Goal: Task Accomplishment & Management: Manage account settings

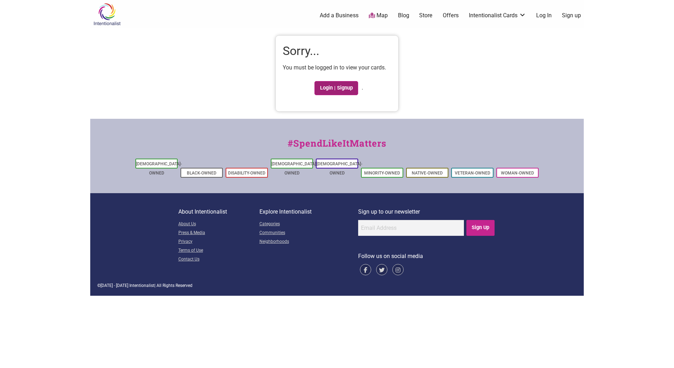
click at [322, 91] on link "Login | Signup" at bounding box center [336, 88] width 44 height 14
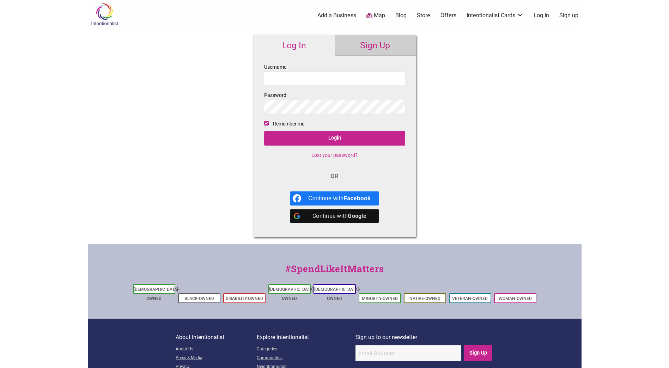
click at [293, 82] on input "Username" at bounding box center [334, 79] width 141 height 14
type input "sarah.gallagher@seattle.gov"
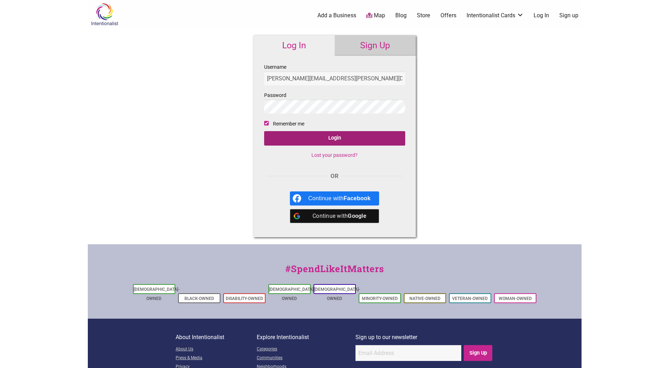
click at [305, 140] on input "Login" at bounding box center [334, 138] width 141 height 14
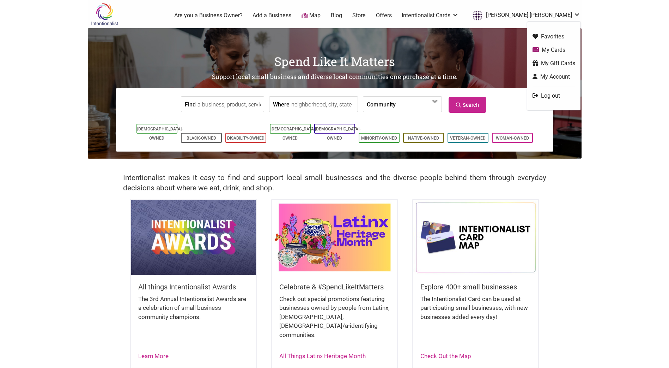
click at [538, 8] on div "0 Are you a Business Owner? Add a Business Map Blog Store Offers Intentionalist…" at bounding box center [359, 15] width 451 height 28
click at [538, 14] on link "[PERSON_NAME].[PERSON_NAME]" at bounding box center [524, 15] width 111 height 13
click at [547, 44] on ul "Favorites My Cards My Gift Cards My Account Log out" at bounding box center [553, 66] width 53 height 88
click at [547, 49] on link "My Cards" at bounding box center [553, 50] width 43 height 8
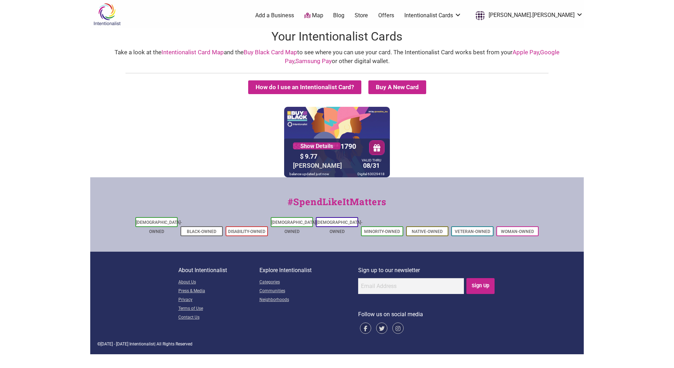
click at [370, 167] on div "VALID THRU 08/31" at bounding box center [371, 165] width 23 height 12
click at [333, 147] on link "Show Details" at bounding box center [317, 145] width 48 height 7
click at [565, 15] on link "[PERSON_NAME].[PERSON_NAME]" at bounding box center [527, 15] width 111 height 13
click at [557, 78] on link "My Account" at bounding box center [556, 77] width 43 height 8
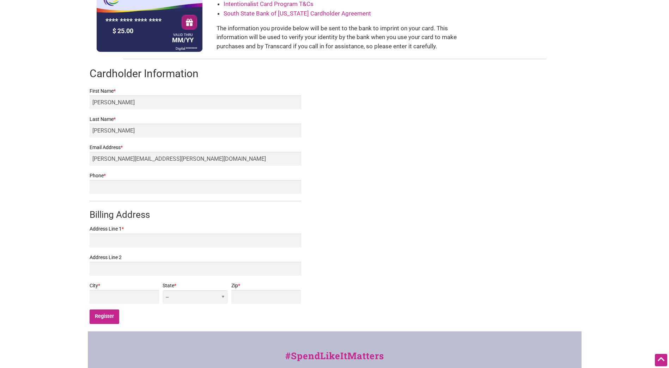
scroll to position [60, 0]
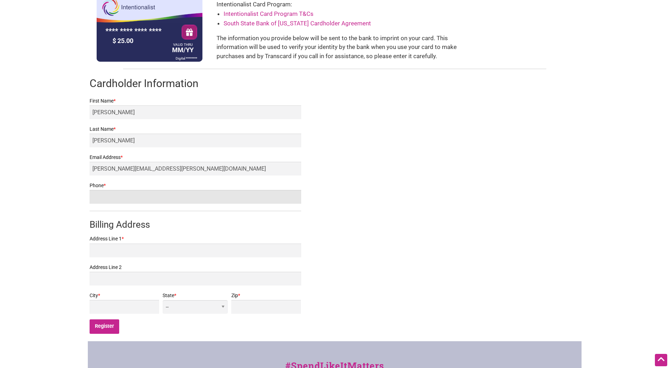
click at [209, 200] on input "Phone *" at bounding box center [196, 197] width 212 height 14
type input "2068892576"
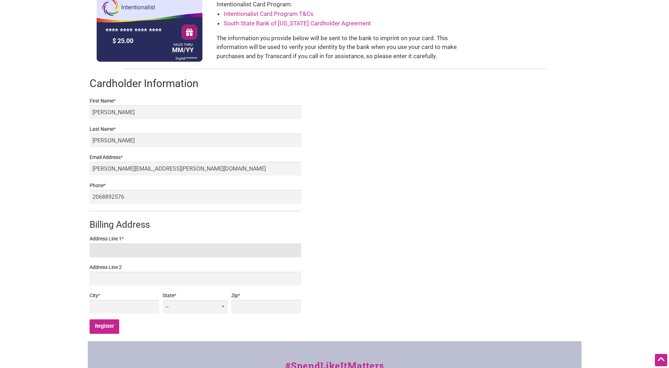
click at [178, 249] on input "Address Line 1 *" at bounding box center [196, 251] width 212 height 14
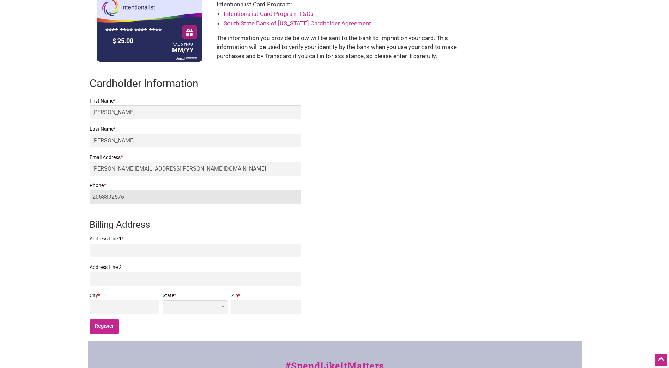
click at [131, 194] on input "2068892576" at bounding box center [196, 197] width 212 height 14
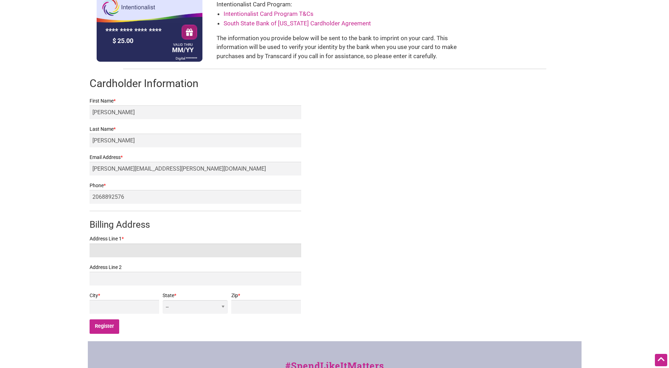
click at [170, 255] on input "Address Line 1 *" at bounding box center [196, 251] width 212 height 14
type input "700 5th Avenue"
type input "Seattle"
select select "WA"
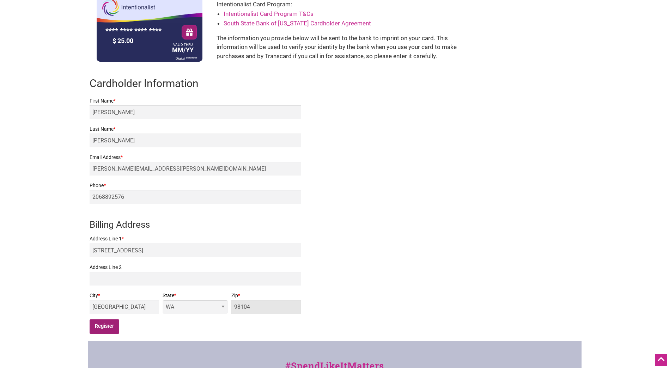
type input "98104"
click at [104, 325] on input "Register" at bounding box center [105, 326] width 30 height 14
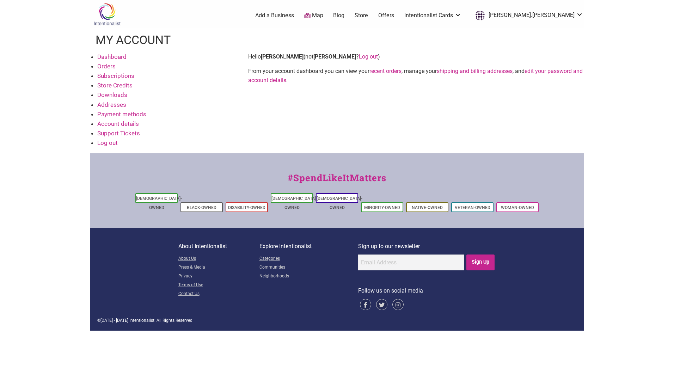
click at [114, 124] on link "Account details" at bounding box center [118, 123] width 42 height 7
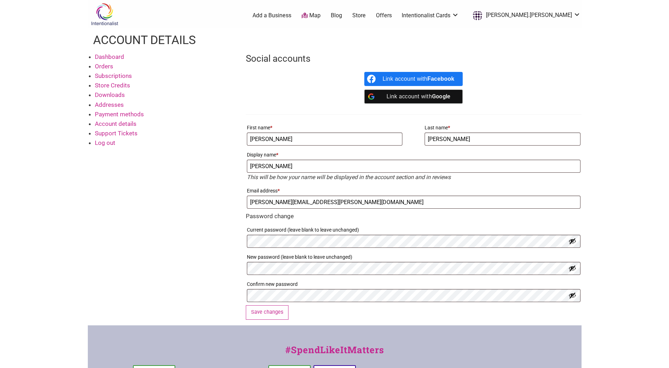
click at [108, 103] on link "Addresses" at bounding box center [109, 104] width 29 height 7
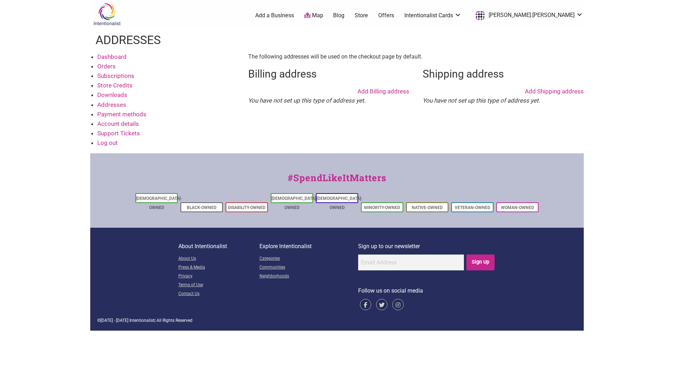
click at [110, 95] on link "Downloads" at bounding box center [112, 94] width 30 height 7
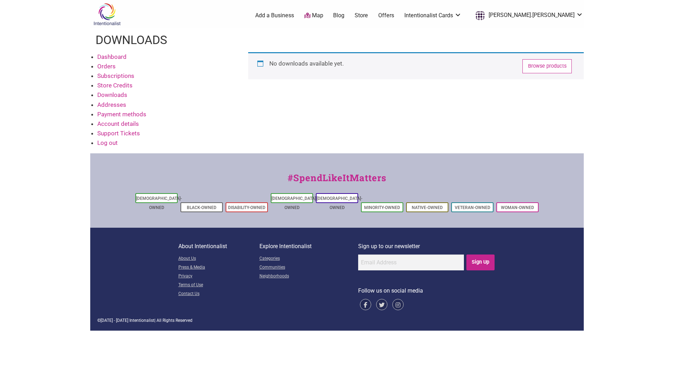
click at [115, 106] on link "Addresses" at bounding box center [111, 104] width 29 height 7
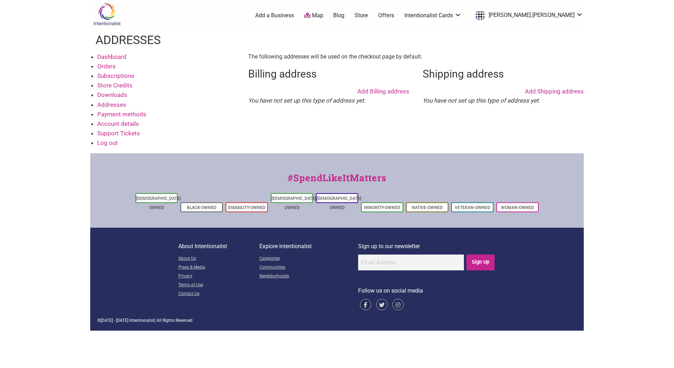
click at [553, 92] on link "Add Shipping address" at bounding box center [554, 91] width 59 height 9
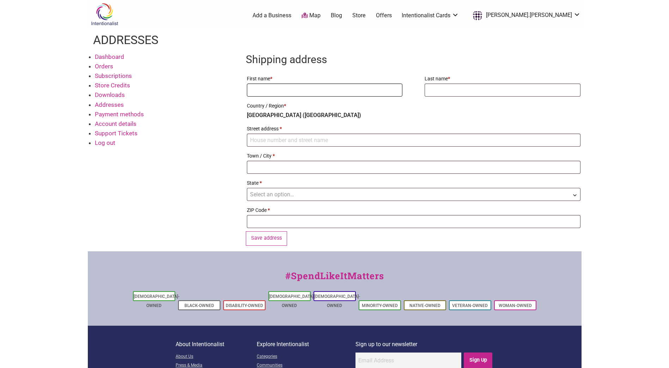
click at [348, 92] on input "First name *" at bounding box center [324, 90] width 155 height 13
click at [112, 55] on link "Dashboard" at bounding box center [109, 56] width 29 height 7
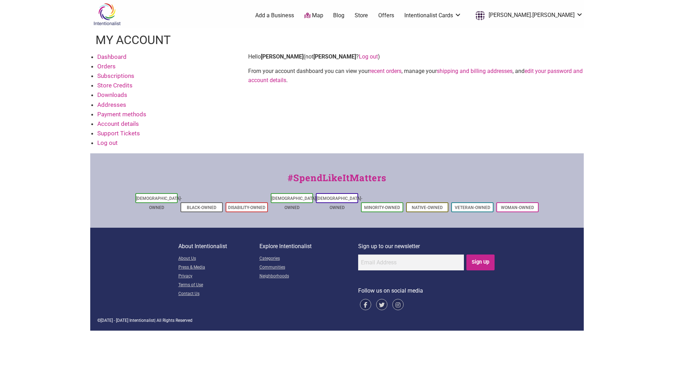
click at [323, 14] on link "Map" at bounding box center [313, 16] width 19 height 8
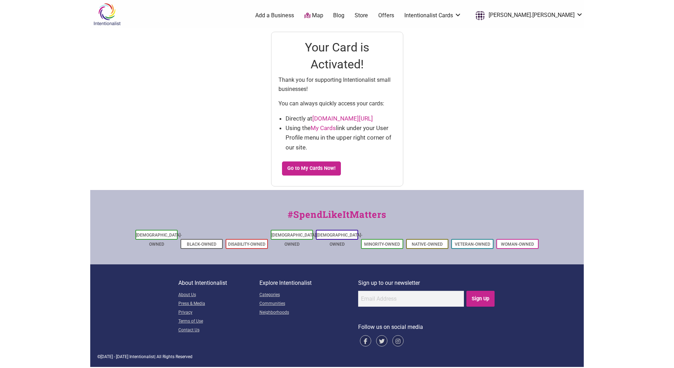
click at [326, 126] on link "My Cards" at bounding box center [323, 127] width 25 height 7
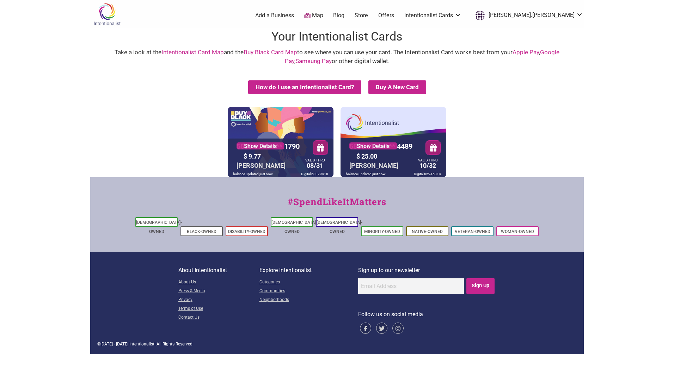
click at [430, 151] on button "button" at bounding box center [434, 147] width 16 height 15
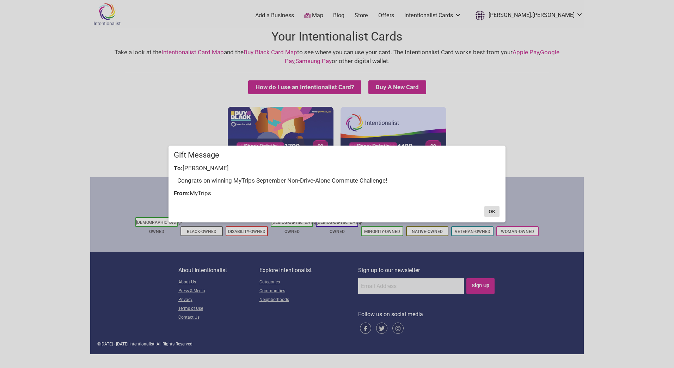
click at [485, 214] on button "OK" at bounding box center [491, 211] width 15 height 11
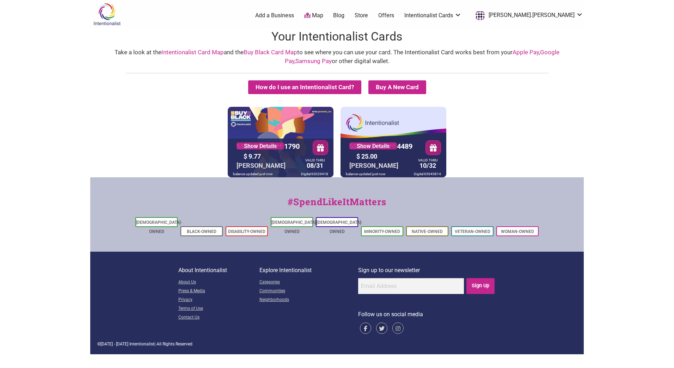
click at [316, 144] on button "button" at bounding box center [321, 147] width 16 height 15
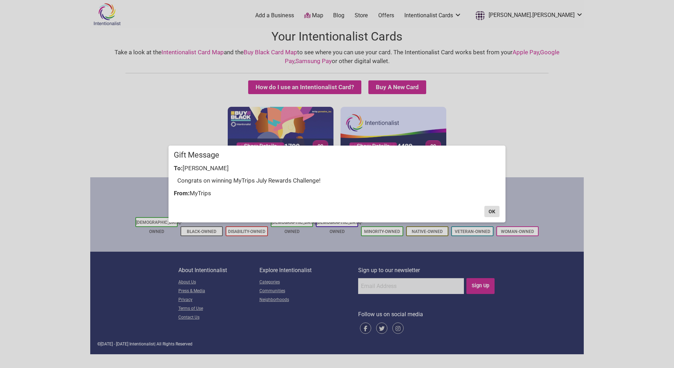
click at [490, 210] on button "OK" at bounding box center [491, 211] width 15 height 11
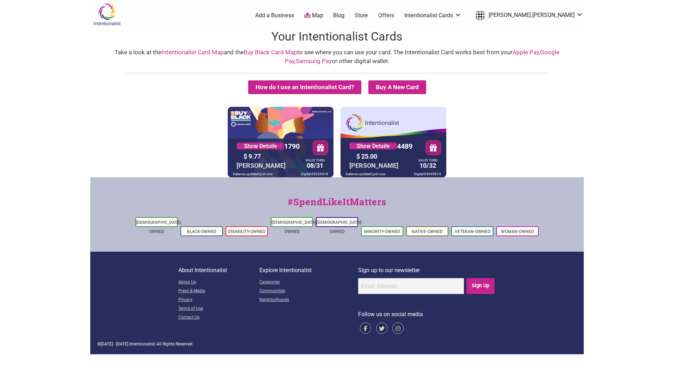
click at [407, 131] on div "5530 01** **** 4489 Show Details $ 25.00 SARAH GALLAGHER VALID THRU 10/32 balan…" at bounding box center [394, 142] width 106 height 71
click at [383, 146] on link "Show Details" at bounding box center [373, 145] width 48 height 7
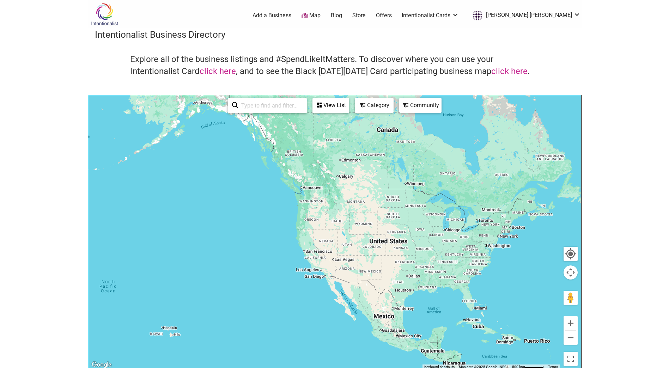
click at [262, 103] on input "search" at bounding box center [270, 106] width 64 height 14
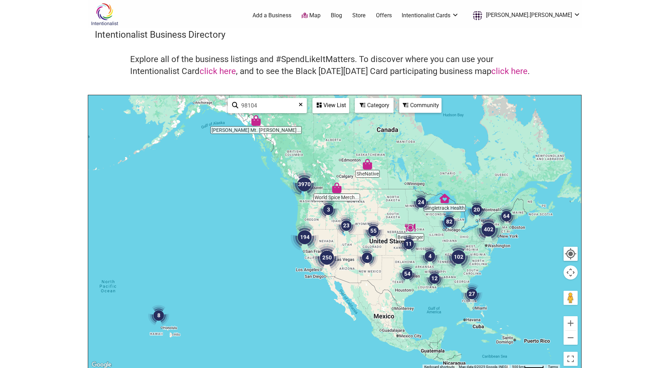
type input "98104"
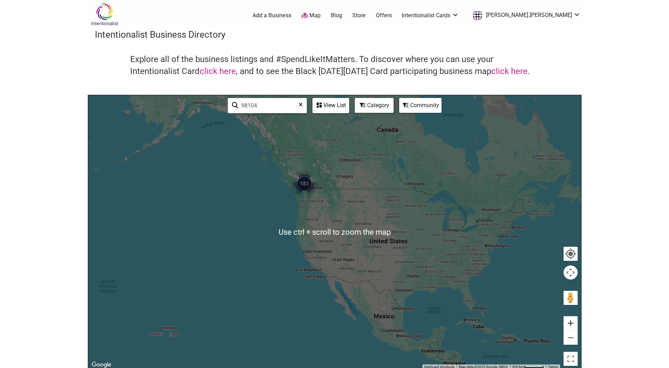
click at [569, 322] on button "Zoom in" at bounding box center [570, 323] width 14 height 14
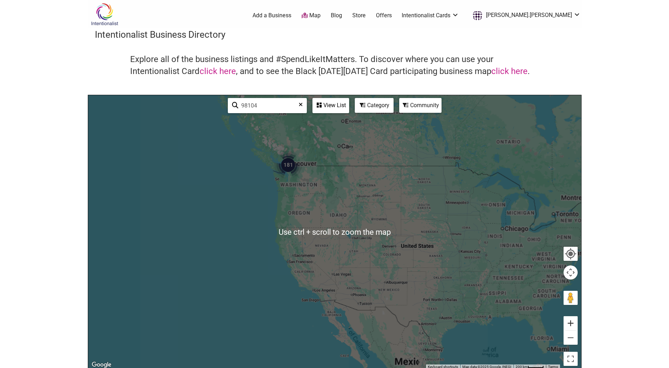
click at [569, 322] on button "Zoom in" at bounding box center [570, 323] width 14 height 14
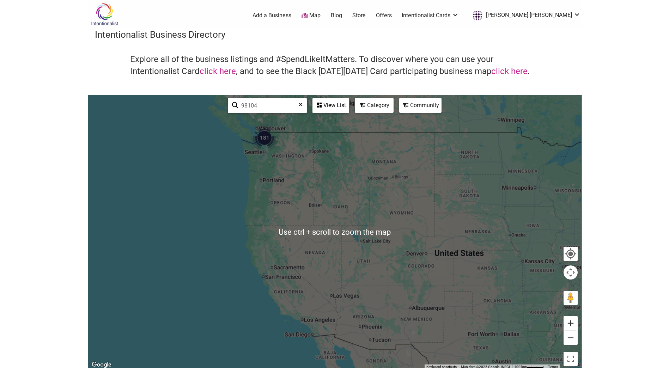
click at [569, 322] on button "Zoom in" at bounding box center [570, 323] width 14 height 14
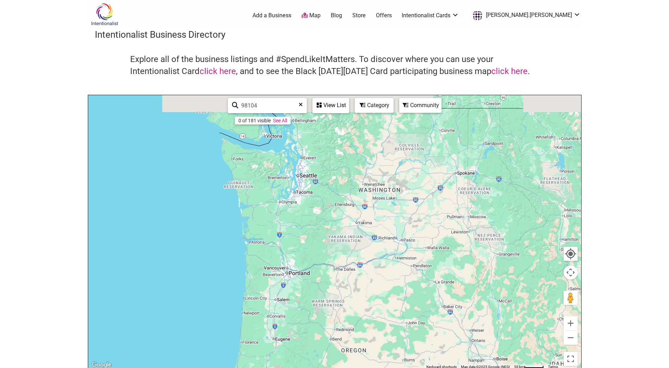
drag, startPoint x: 253, startPoint y: 163, endPoint x: 457, endPoint y: 385, distance: 302.2
click at [457, 368] on html "× Menu 0 Add a Business Map Blog Store Offers Intentionalist Cards Buy Black Ca…" at bounding box center [334, 184] width 669 height 368
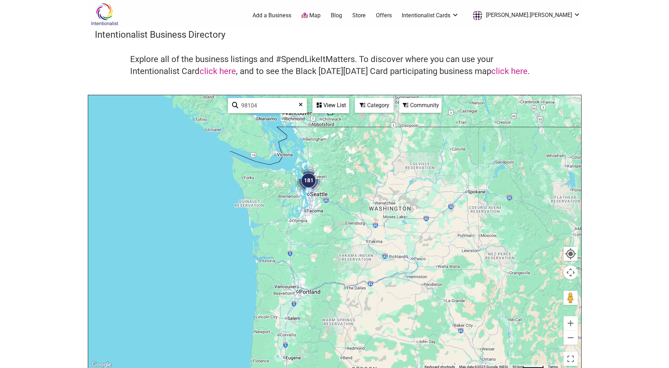
click at [308, 200] on div at bounding box center [334, 232] width 493 height 274
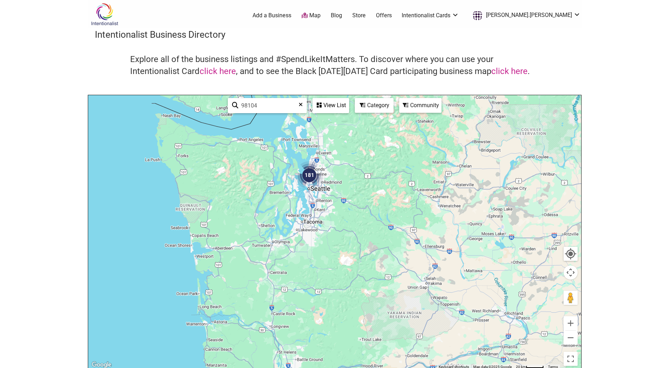
click at [308, 197] on div at bounding box center [334, 232] width 493 height 274
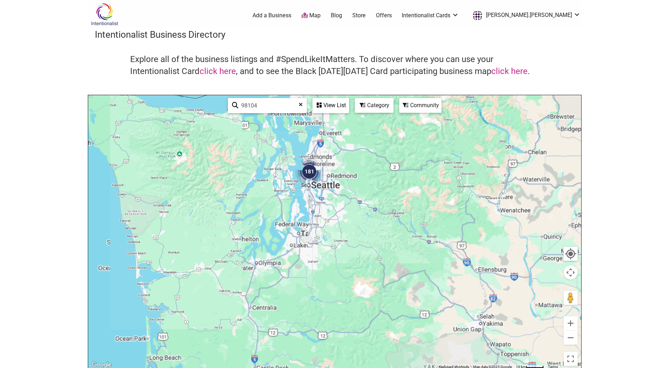
click at [308, 197] on div at bounding box center [334, 232] width 493 height 274
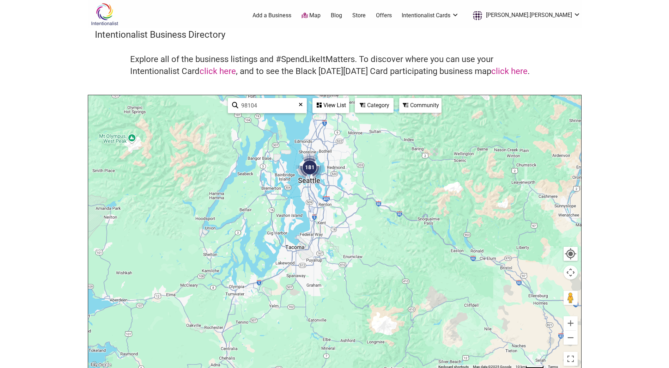
click at [308, 197] on div at bounding box center [334, 232] width 493 height 274
click at [312, 189] on div at bounding box center [334, 232] width 493 height 274
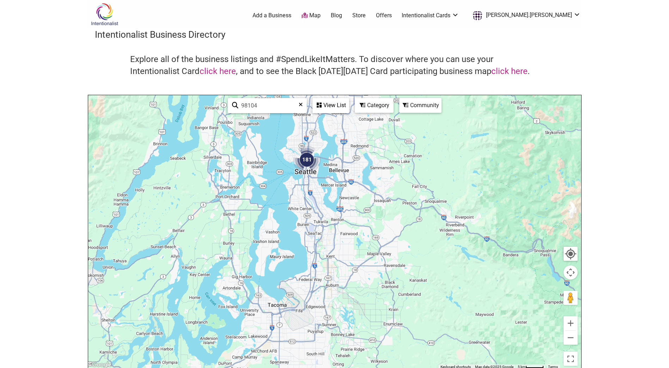
click at [312, 188] on div at bounding box center [334, 232] width 493 height 274
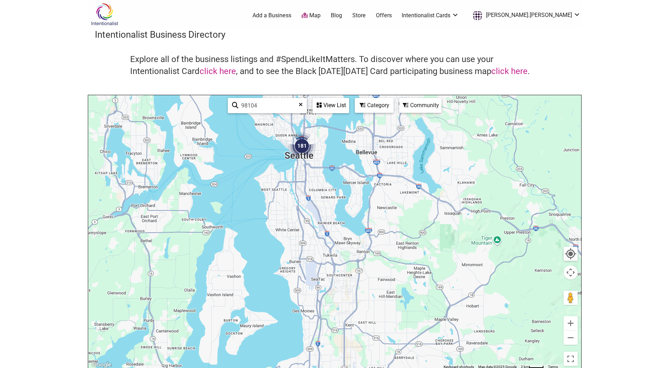
click at [297, 178] on div at bounding box center [334, 232] width 493 height 274
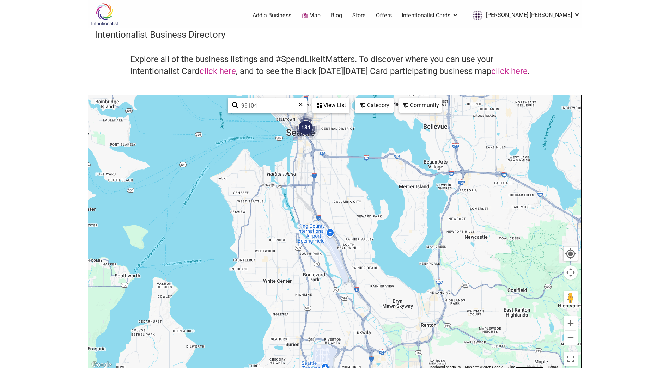
click at [297, 178] on div at bounding box center [334, 232] width 493 height 274
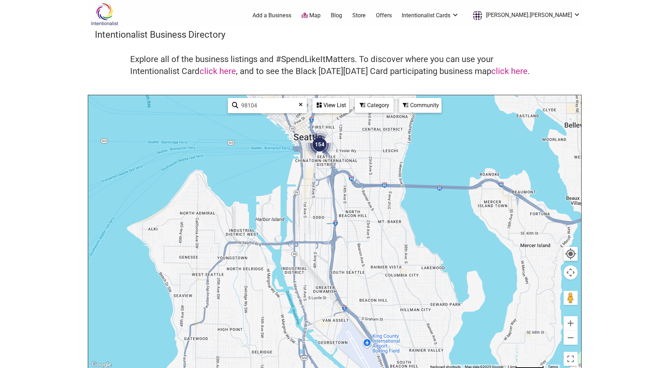
drag, startPoint x: 297, startPoint y: 178, endPoint x: 301, endPoint y: 230, distance: 52.0
click at [301, 230] on div at bounding box center [334, 232] width 493 height 274
click at [300, 105] on icon at bounding box center [301, 107] width 4 height 11
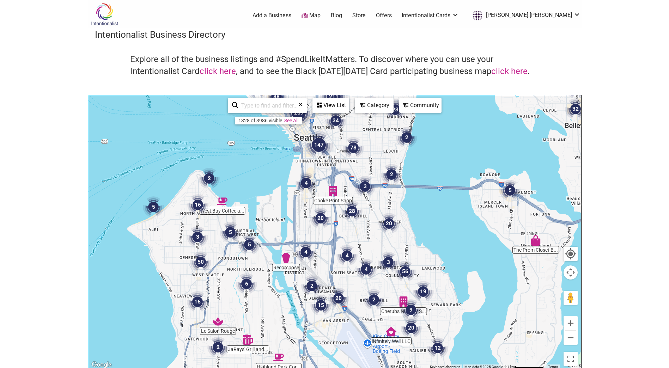
click at [306, 153] on img "147" at bounding box center [319, 145] width 28 height 28
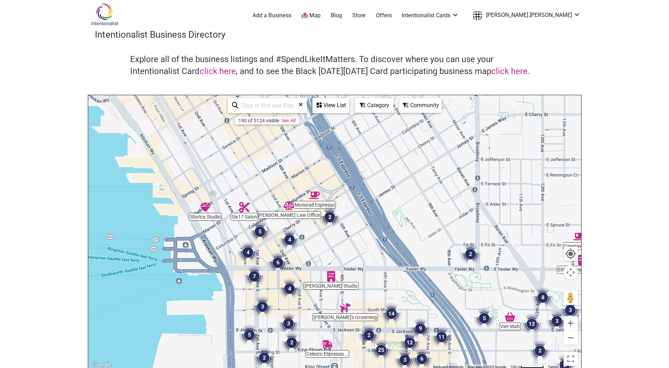
drag, startPoint x: 334, startPoint y: 185, endPoint x: 362, endPoint y: 288, distance: 106.7
click at [362, 288] on div "To navigate, press the arrow keys." at bounding box center [334, 232] width 493 height 274
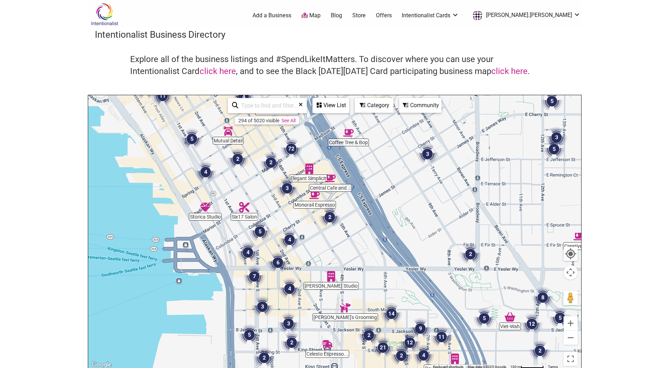
click at [316, 207] on div "To navigate, press the arrow keys." at bounding box center [334, 232] width 493 height 274
click at [315, 197] on img "Monorail Espresso" at bounding box center [314, 195] width 11 height 11
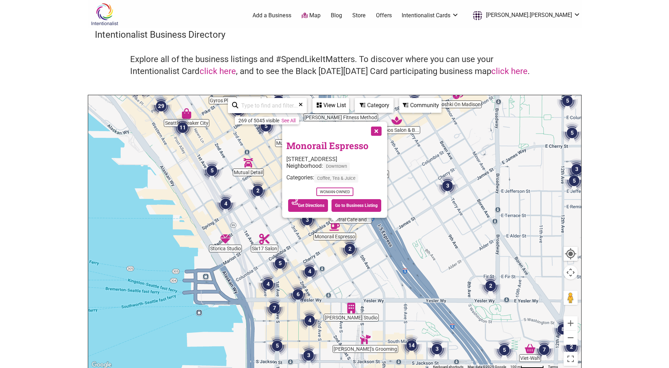
click at [378, 130] on button "Close" at bounding box center [376, 131] width 18 height 18
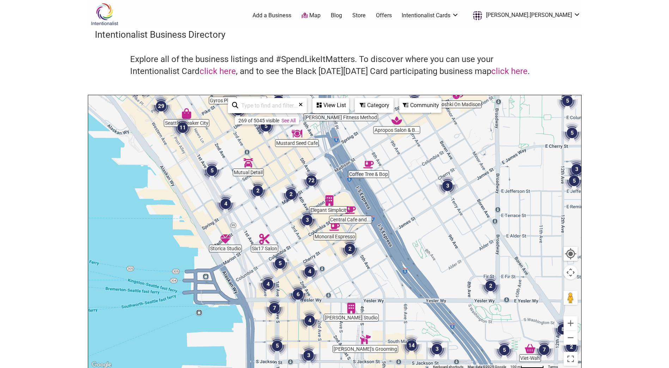
click at [330, 198] on img "Elegant Simplicity" at bounding box center [329, 200] width 11 height 11
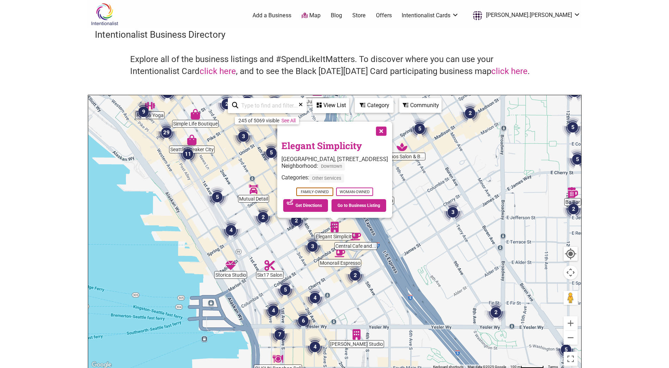
click at [389, 130] on button "Close" at bounding box center [381, 131] width 18 height 18
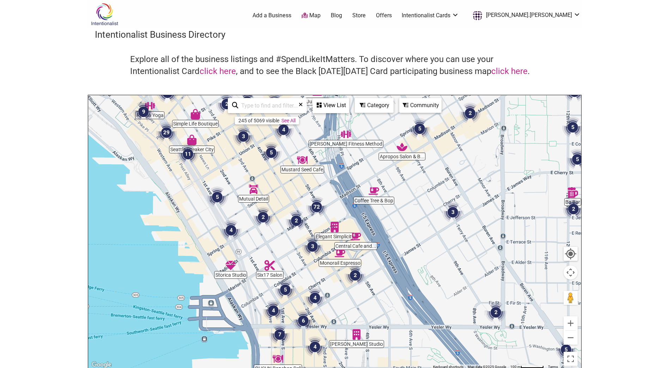
click at [353, 276] on img "2" at bounding box center [354, 275] width 21 height 21
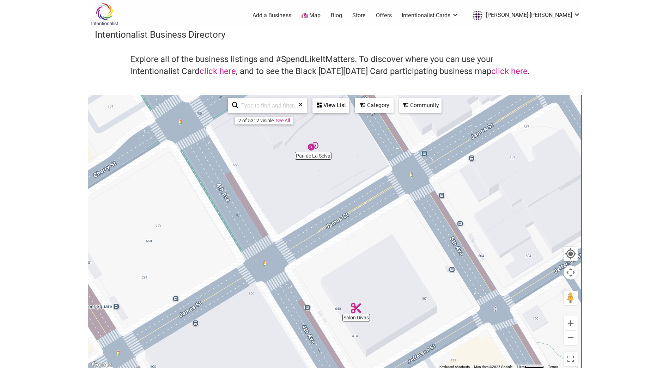
click at [311, 147] on img "Pan de La Selva" at bounding box center [313, 146] width 11 height 11
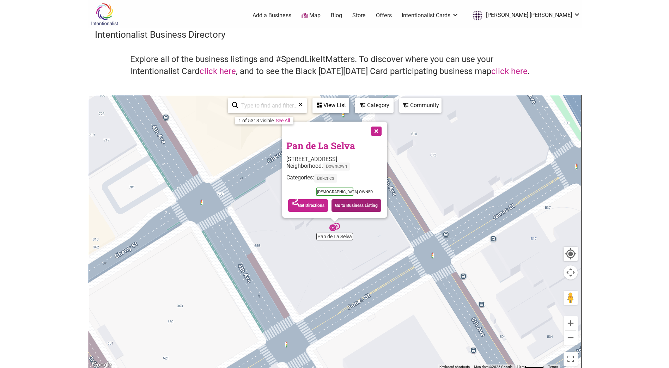
click at [357, 204] on link "Go to Business Listing" at bounding box center [356, 205] width 50 height 13
click at [335, 105] on div "View List" at bounding box center [330, 105] width 35 height 13
click at [345, 123] on icon at bounding box center [345, 123] width 5 height 0
click at [379, 130] on button "Close" at bounding box center [376, 131] width 18 height 18
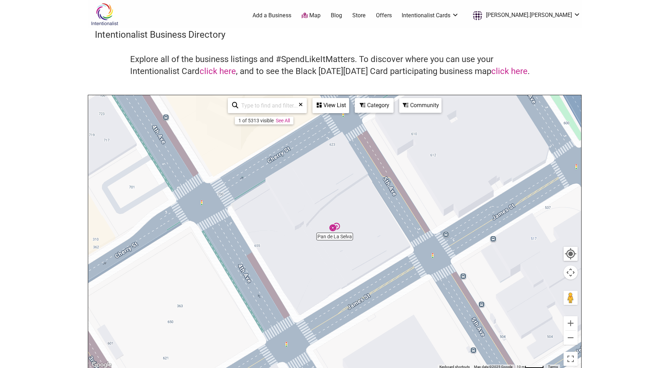
click at [373, 108] on div "Category" at bounding box center [373, 105] width 37 height 13
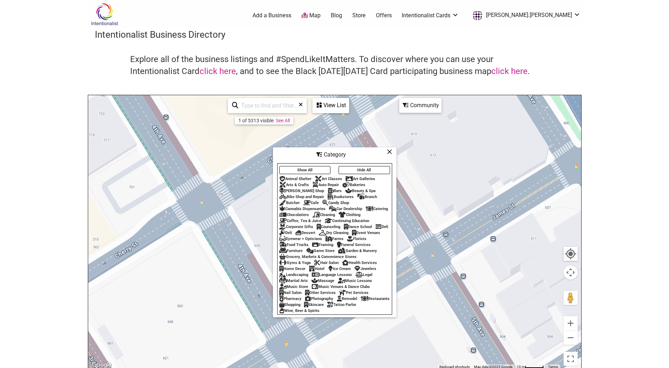
click at [373, 108] on div "To navigate, press the arrow keys." at bounding box center [334, 232] width 493 height 274
click at [390, 152] on icon at bounding box center [389, 152] width 5 height 0
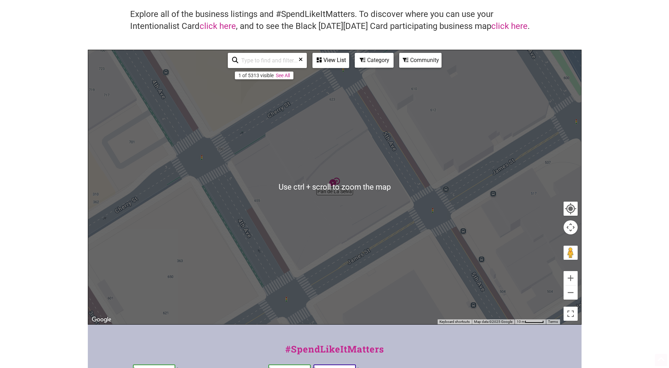
scroll to position [71, 0]
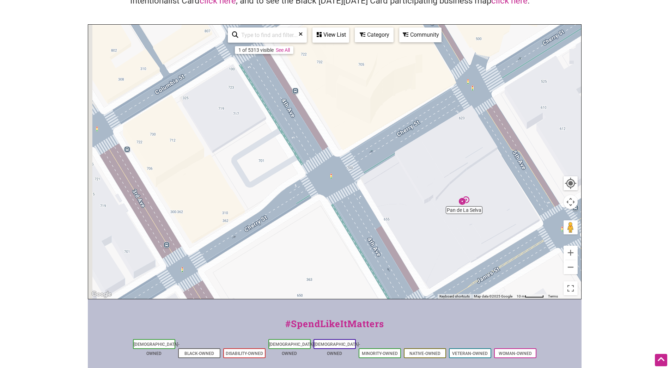
drag, startPoint x: 349, startPoint y: 204, endPoint x: 368, endPoint y: 212, distance: 21.5
click at [368, 212] on div "To navigate, press the arrow keys." at bounding box center [334, 162] width 493 height 274
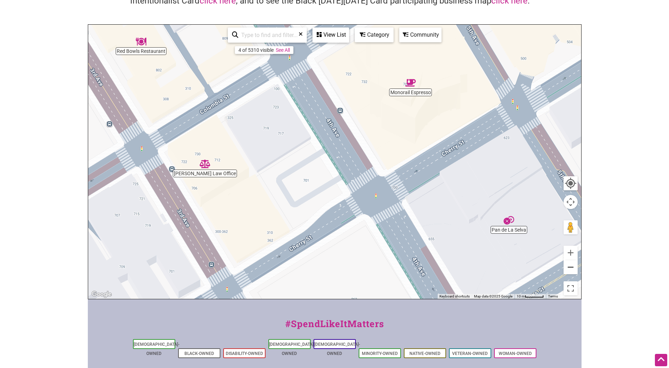
click at [568, 271] on button "Zoom out" at bounding box center [570, 267] width 14 height 14
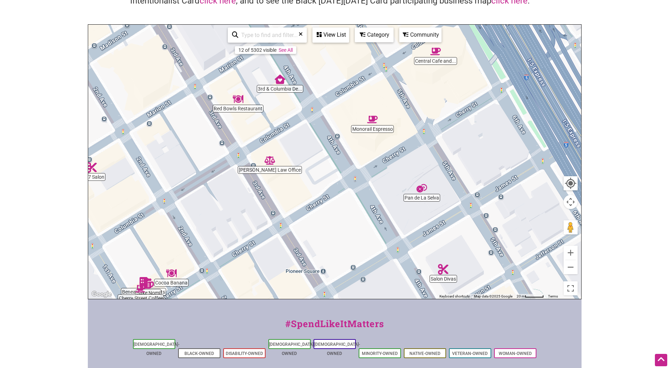
click at [373, 119] on img "Monorail Espresso" at bounding box center [372, 119] width 11 height 11
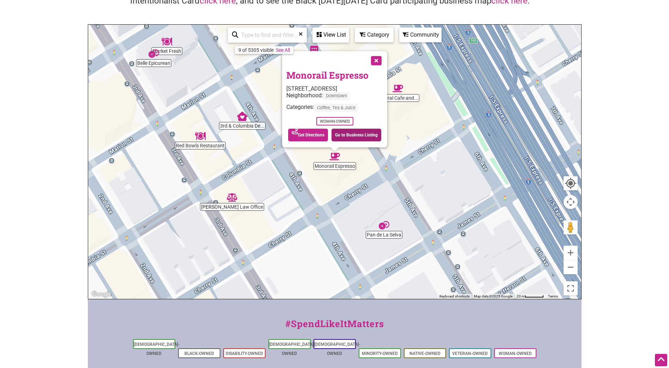
click at [355, 134] on link "Go to Business Listing" at bounding box center [356, 135] width 50 height 13
click at [378, 57] on button "Close" at bounding box center [376, 60] width 18 height 18
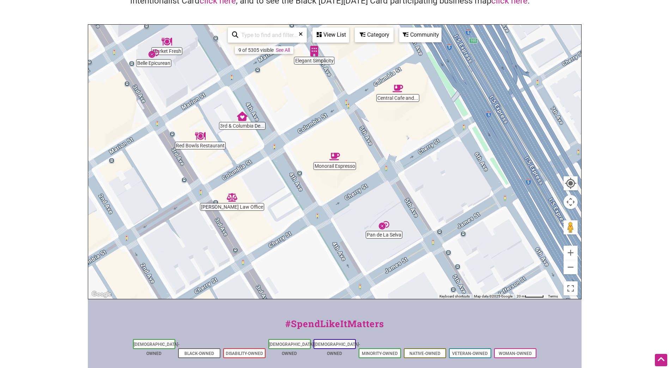
click at [399, 88] on img "Central Cafe and Juice Bar" at bounding box center [397, 88] width 11 height 11
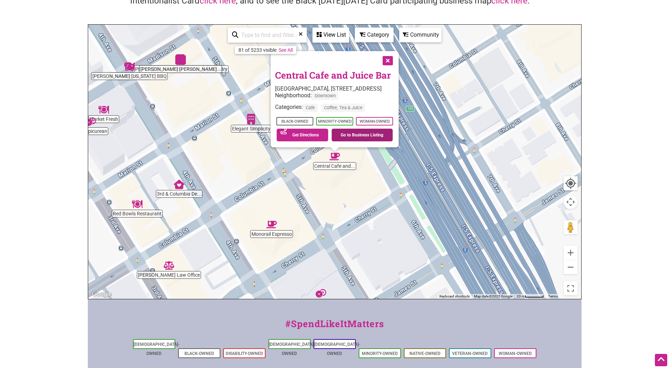
click at [351, 134] on link "Go to Business Listing" at bounding box center [361, 135] width 61 height 13
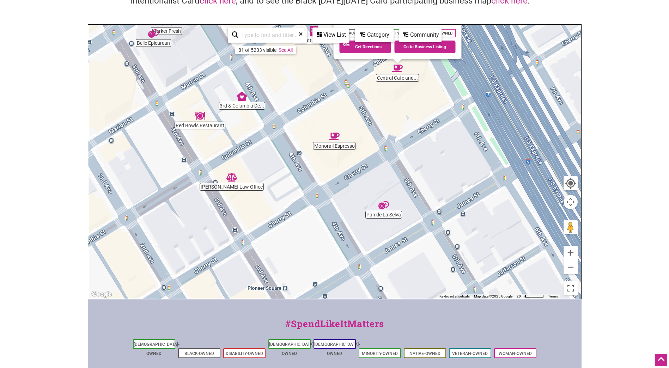
drag, startPoint x: 201, startPoint y: 253, endPoint x: 282, endPoint y: 159, distance: 123.8
click at [282, 159] on div "To navigate, press the arrow keys. Central Cafe and Juice Bar Seattle Municipal…" at bounding box center [334, 162] width 493 height 274
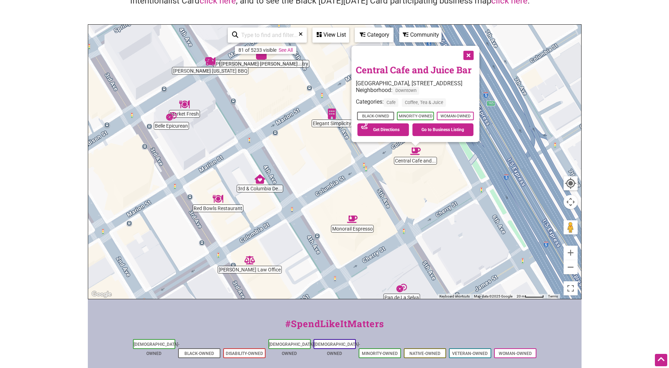
click at [476, 55] on button "Close" at bounding box center [468, 55] width 18 height 18
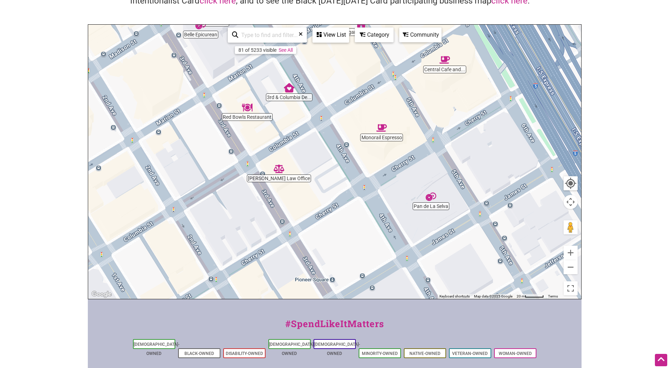
drag, startPoint x: 332, startPoint y: 236, endPoint x: 363, endPoint y: 142, distance: 98.2
click at [363, 142] on div "To navigate, press the arrow keys." at bounding box center [334, 162] width 493 height 274
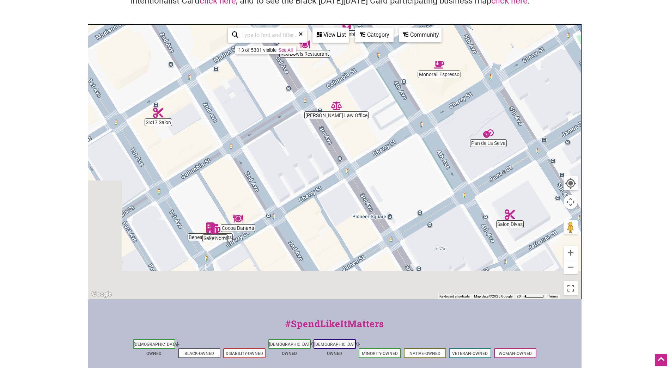
drag, startPoint x: 233, startPoint y: 245, endPoint x: 295, endPoint y: 177, distance: 92.3
click at [295, 177] on div "To navigate, press the arrow keys." at bounding box center [334, 162] width 493 height 274
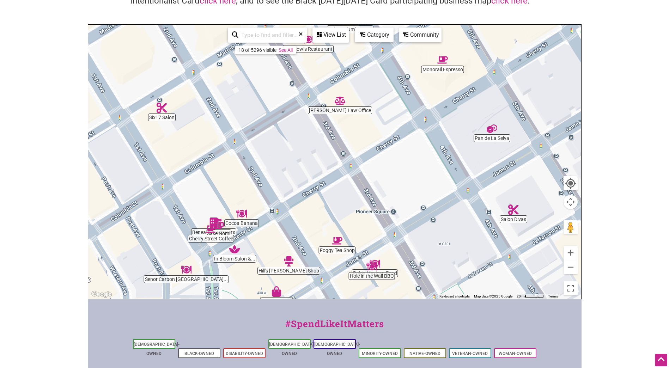
click at [372, 267] on img "Hole in the Wall BBQ" at bounding box center [371, 266] width 11 height 11
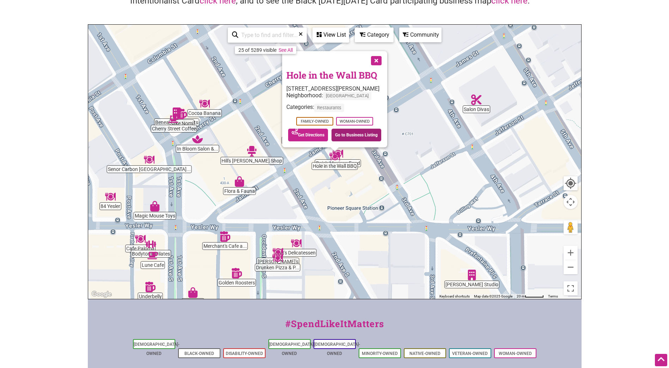
click at [352, 136] on link "Go to Business Listing" at bounding box center [356, 135] width 50 height 13
click at [374, 62] on button "Close" at bounding box center [376, 60] width 18 height 18
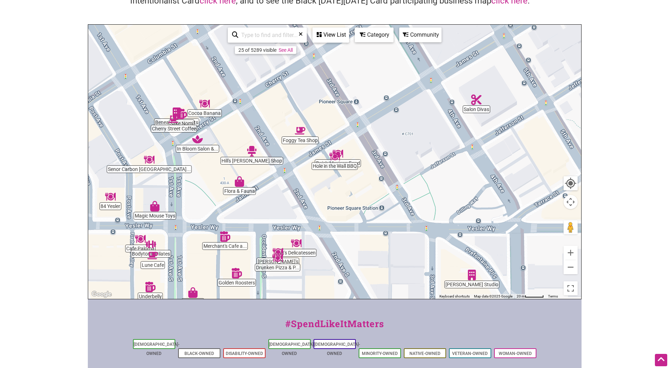
click at [279, 260] on img "Drunken Pizza & Pocha" at bounding box center [277, 258] width 11 height 11
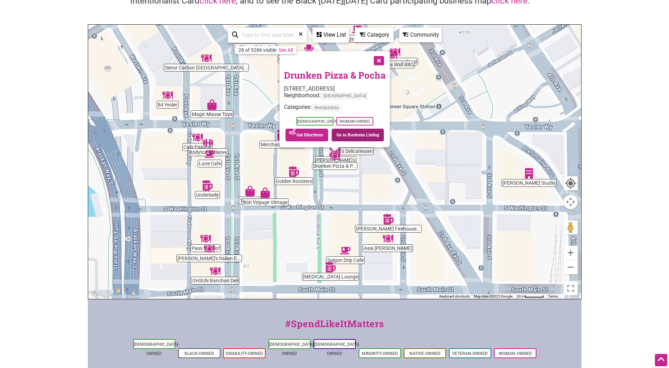
click at [342, 134] on link "Go to Business Listing" at bounding box center [357, 135] width 53 height 13
click at [380, 59] on button "Close" at bounding box center [378, 60] width 18 height 18
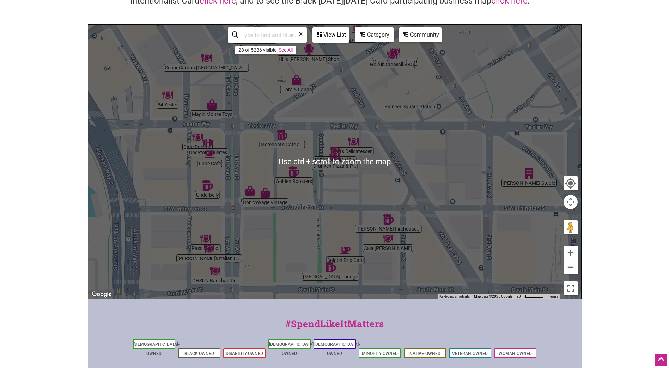
scroll to position [0, 0]
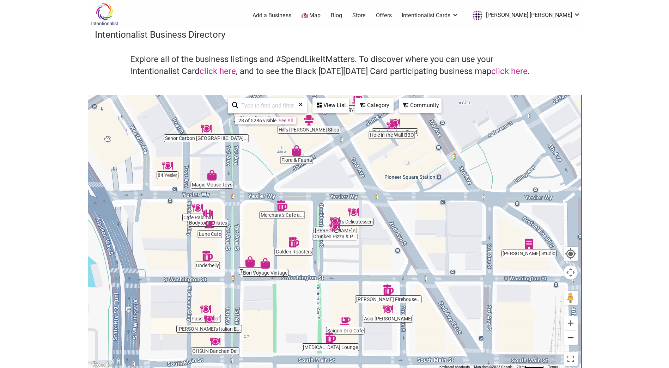
click at [572, 338] on button "Zoom out" at bounding box center [570, 338] width 14 height 14
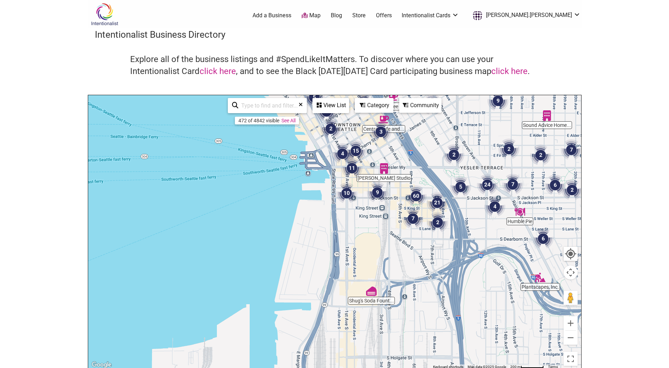
drag, startPoint x: 350, startPoint y: 320, endPoint x: 471, endPoint y: 122, distance: 231.7
click at [470, 123] on div "To navigate, press the arrow keys." at bounding box center [334, 232] width 493 height 274
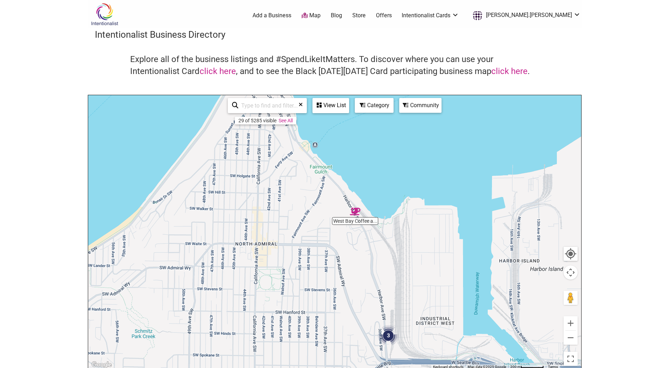
drag, startPoint x: 232, startPoint y: 306, endPoint x: 457, endPoint y: 292, distance: 225.3
click at [457, 292] on div "To navigate, press the arrow keys." at bounding box center [334, 232] width 493 height 274
click at [258, 204] on img "Mioposto Pizzeria" at bounding box center [255, 203] width 11 height 11
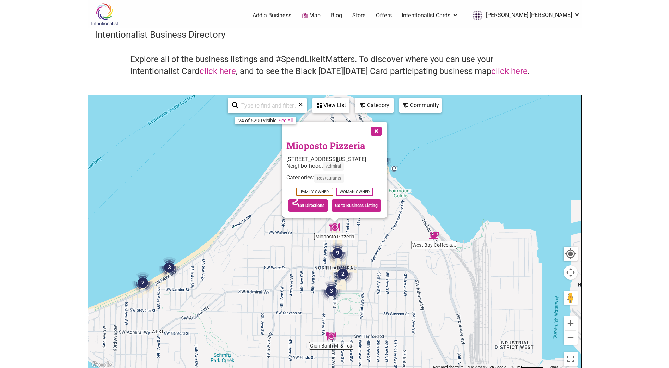
click at [325, 251] on div "To navigate, press the arrow keys. Mioposto Pizzeria 2139 California Ave SW, Se…" at bounding box center [334, 232] width 493 height 274
click at [416, 167] on div "To navigate, press the arrow keys. Mioposto Pizzeria 2139 California Ave SW, Se…" at bounding box center [334, 232] width 493 height 274
click at [405, 229] on div "To navigate, press the arrow keys. Mioposto Pizzeria 2139 California Ave SW, Se…" at bounding box center [334, 232] width 493 height 274
click at [381, 131] on button "Close" at bounding box center [376, 131] width 18 height 18
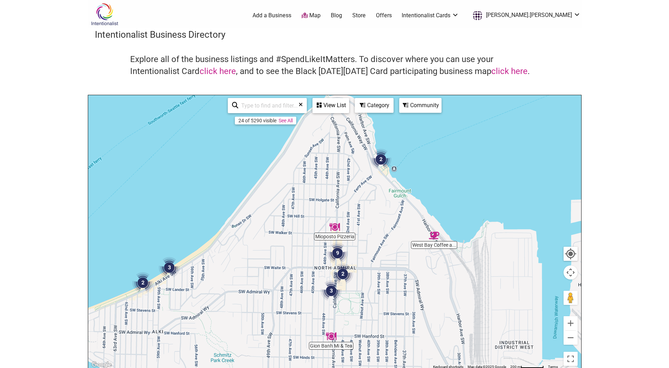
click at [382, 160] on img "2" at bounding box center [380, 159] width 21 height 21
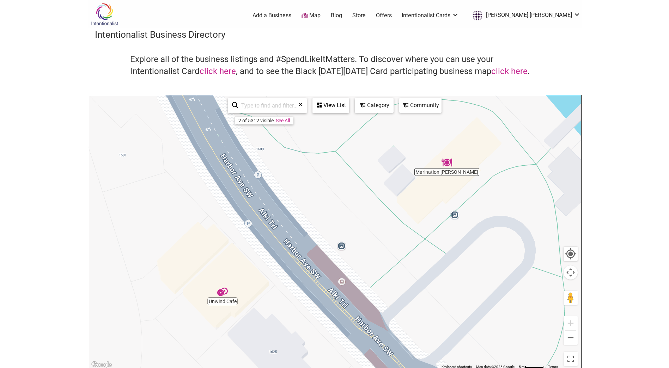
click at [450, 165] on img "Marination Ma Kai" at bounding box center [446, 162] width 11 height 11
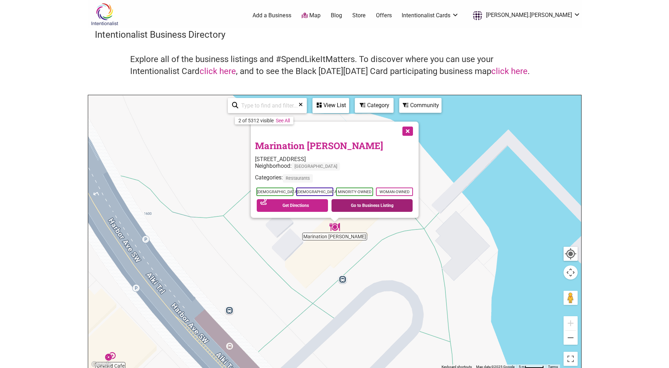
click at [350, 205] on link "Go to Business Listing" at bounding box center [371, 205] width 81 height 13
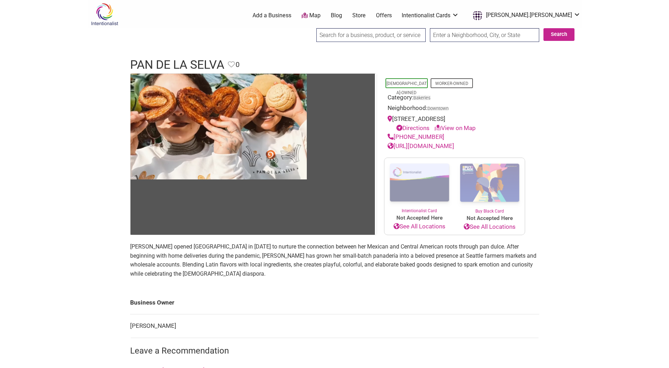
click at [454, 144] on link "[URL][DOMAIN_NAME]" at bounding box center [420, 145] width 67 height 7
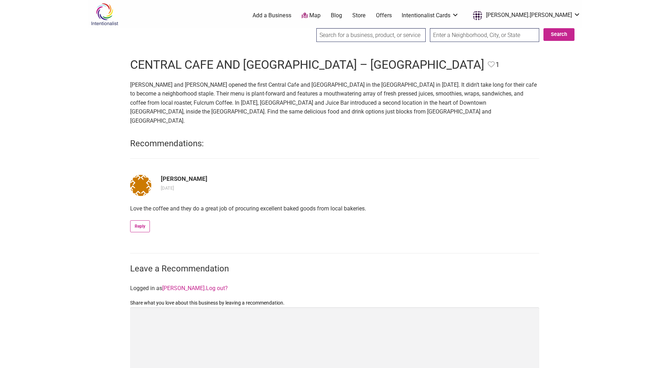
click at [213, 105] on p "[PERSON_NAME] and [PERSON_NAME] opened the first Central Cafe and [GEOGRAPHIC_D…" at bounding box center [334, 102] width 409 height 45
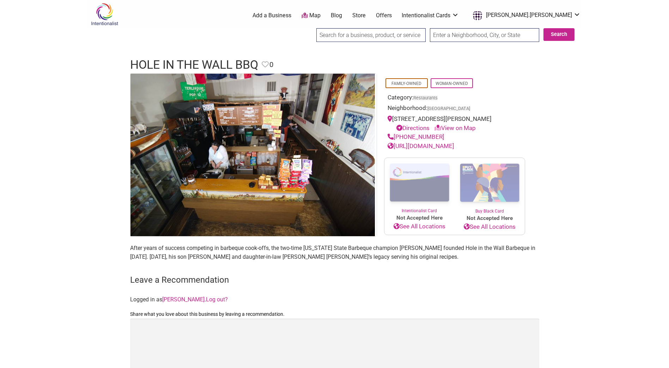
click at [412, 226] on link "See All Locations" at bounding box center [419, 226] width 70 height 9
click at [498, 226] on link "See All Locations" at bounding box center [489, 226] width 70 height 9
click at [422, 146] on link "[URL][DOMAIN_NAME]" at bounding box center [420, 145] width 67 height 7
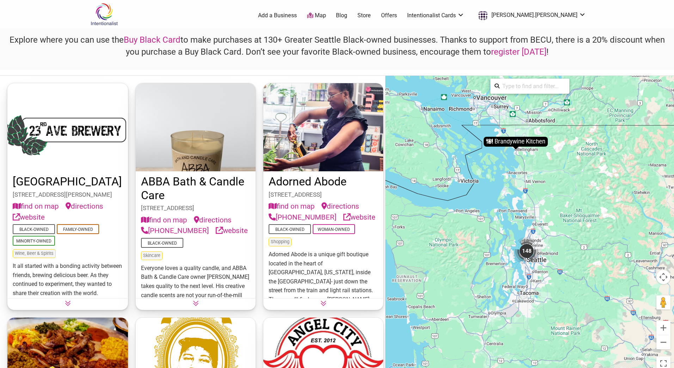
click at [528, 265] on div "148" at bounding box center [527, 251] width 28 height 28
click at [528, 265] on div "To activate drag with keyboard, press Alt + Enter. Once in keyboard drag state,…" at bounding box center [529, 225] width 289 height 298
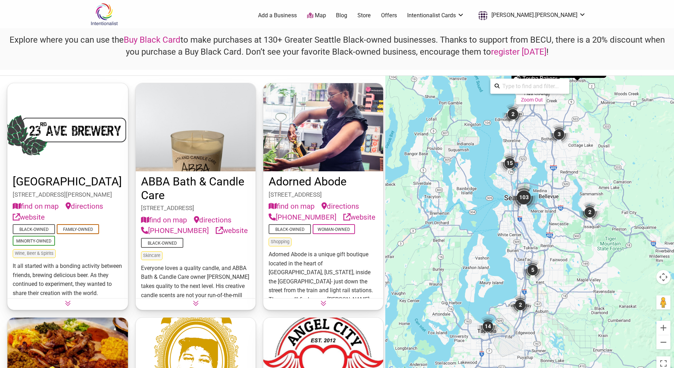
click at [513, 208] on div "103" at bounding box center [524, 197] width 28 height 28
click at [513, 208] on div "To activate drag with keyboard, press Alt + Enter. Once in keyboard drag state,…" at bounding box center [529, 225] width 289 height 298
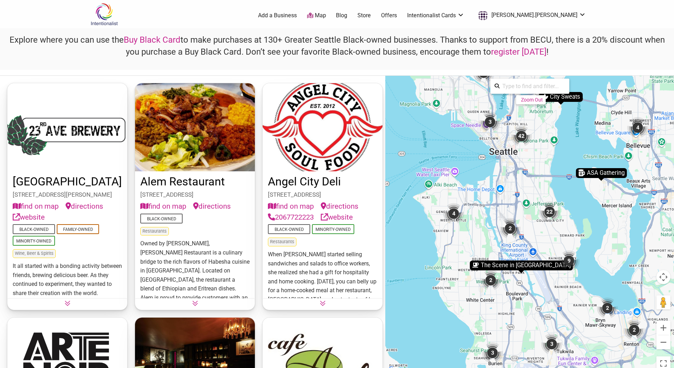
click at [515, 179] on div "To activate drag with keyboard, press Alt + Enter. Once in keyboard drag state,…" at bounding box center [529, 225] width 289 height 298
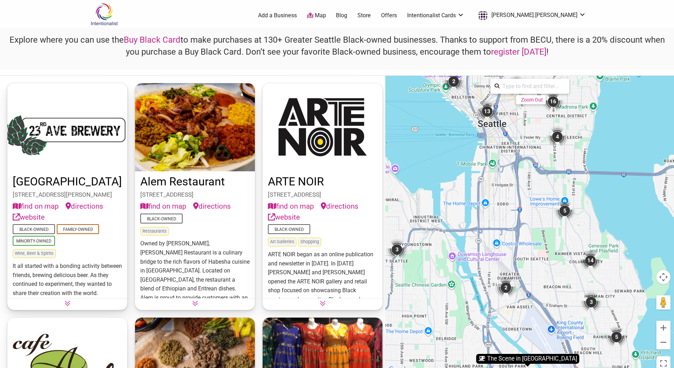
click at [487, 109] on div "13" at bounding box center [487, 111] width 21 height 21
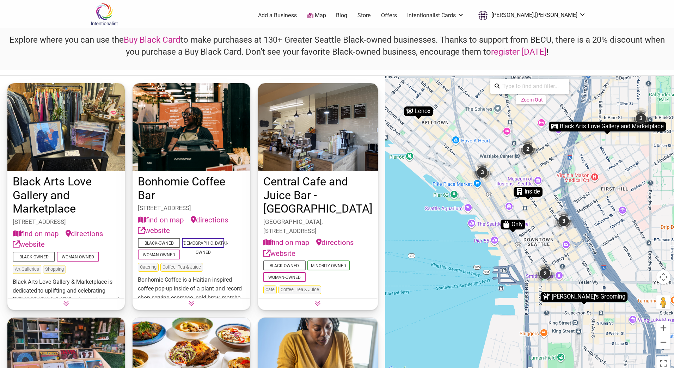
click at [546, 272] on div "2" at bounding box center [544, 273] width 21 height 21
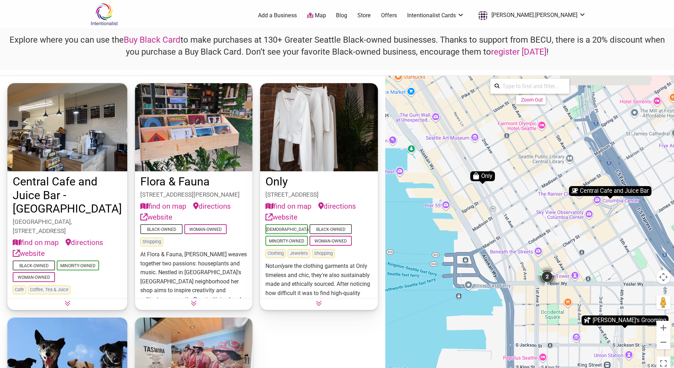
drag, startPoint x: 570, startPoint y: 158, endPoint x: 566, endPoint y: 244, distance: 85.8
click at [566, 244] on div "To navigate, press the arrow keys. To activate drag with keyboard, press Alt + …" at bounding box center [529, 225] width 289 height 298
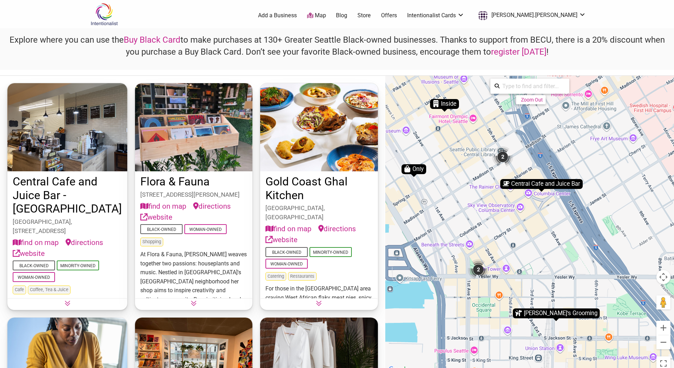
click at [536, 182] on div "Central Cafe and Juice Bar" at bounding box center [541, 184] width 82 height 10
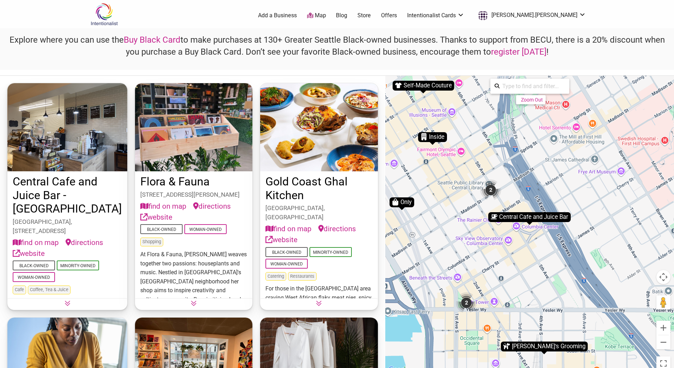
click at [530, 215] on div "Central Cafe and Juice Bar" at bounding box center [529, 217] width 82 height 10
click at [39, 253] on link "website" at bounding box center [29, 253] width 32 height 11
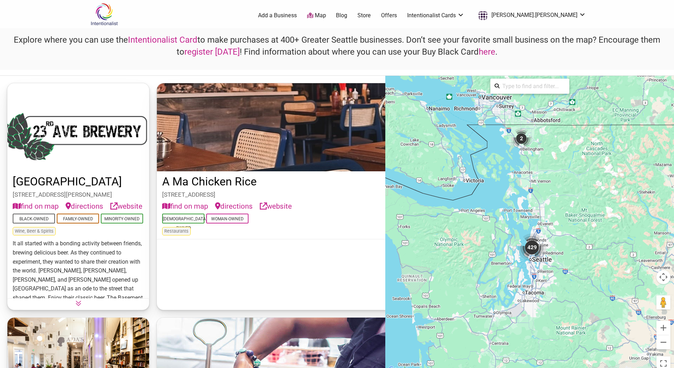
click at [527, 247] on div "429" at bounding box center [532, 247] width 28 height 28
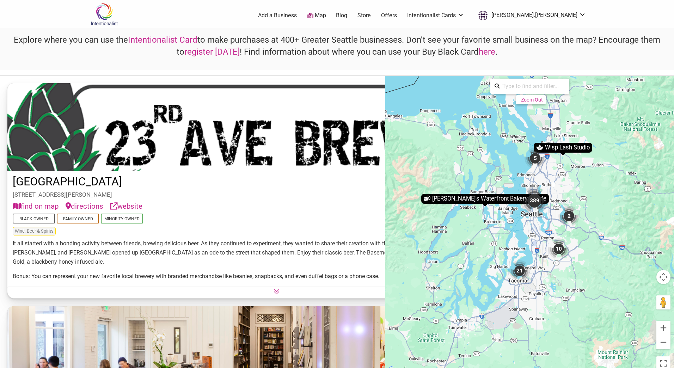
click at [538, 199] on div "389" at bounding box center [534, 200] width 28 height 28
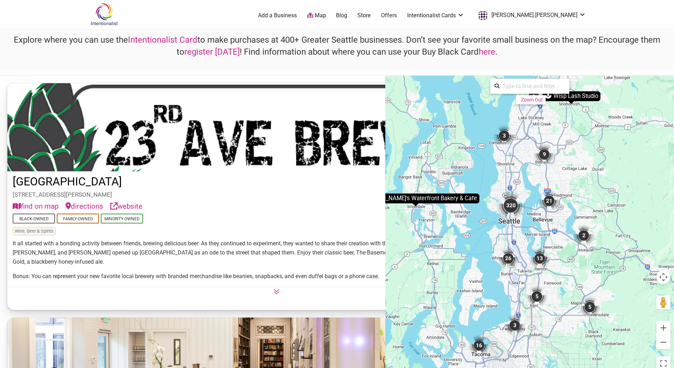
click at [508, 206] on div "320" at bounding box center [511, 205] width 28 height 28
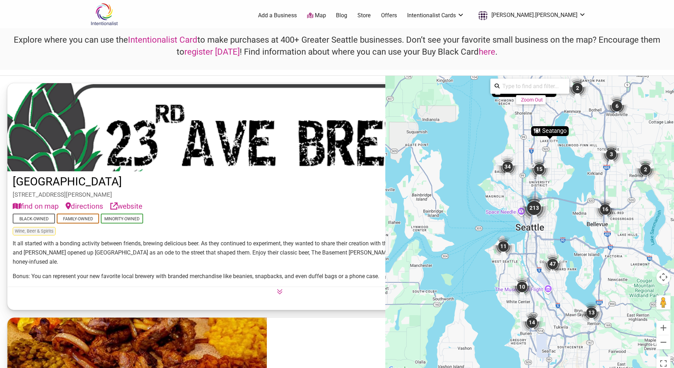
click at [502, 249] on div "11" at bounding box center [503, 246] width 21 height 21
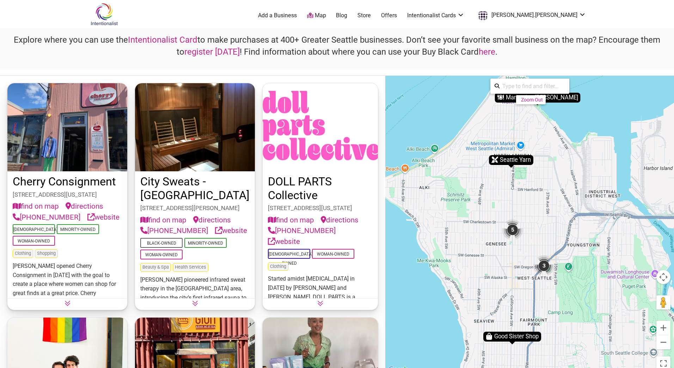
click at [546, 267] on div "3" at bounding box center [543, 265] width 21 height 21
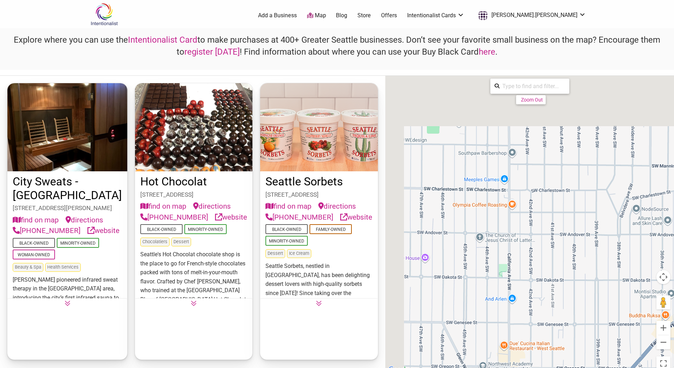
drag, startPoint x: 489, startPoint y: 246, endPoint x: 611, endPoint y: 352, distance: 161.7
click at [611, 352] on div "To navigate, press the arrow keys. To activate drag with keyboard, press Alt + …" at bounding box center [529, 225] width 289 height 298
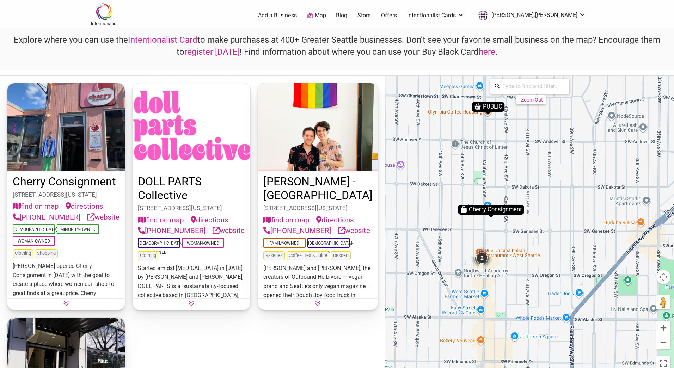
drag, startPoint x: 546, startPoint y: 339, endPoint x: 518, endPoint y: 237, distance: 105.5
click at [518, 237] on div "To navigate, press the arrow keys. To activate drag with keyboard, press Alt + …" at bounding box center [529, 225] width 289 height 298
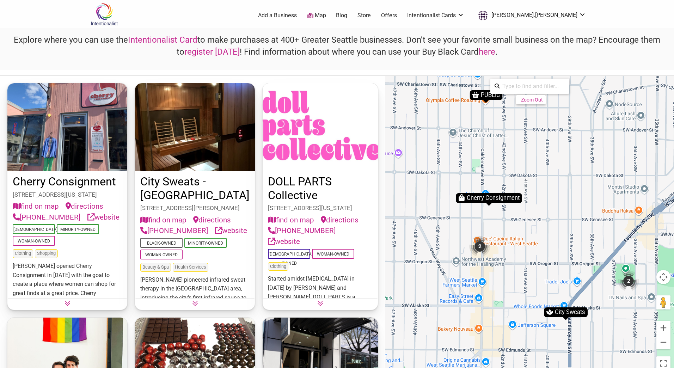
click at [480, 247] on div "2" at bounding box center [479, 246] width 21 height 21
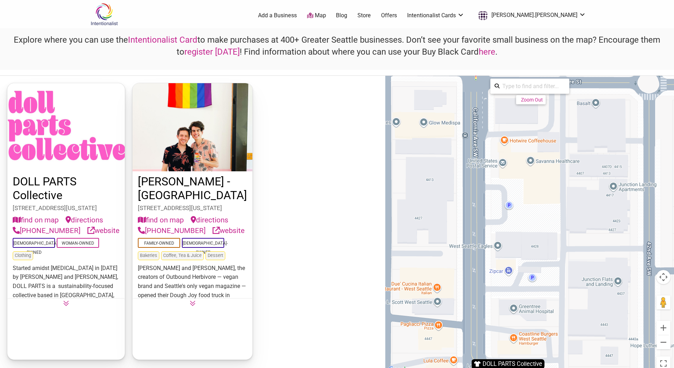
drag, startPoint x: 455, startPoint y: 134, endPoint x: 439, endPoint y: 282, distance: 148.5
click at [439, 282] on div "To navigate, press the arrow keys. To activate drag with keyboard, press Alt + …" at bounding box center [529, 225] width 289 height 298
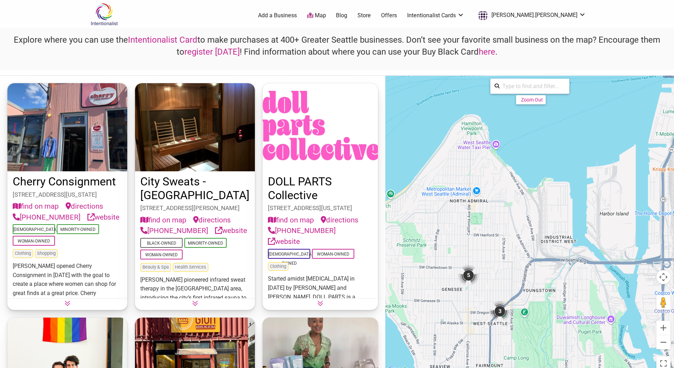
drag, startPoint x: 452, startPoint y: 111, endPoint x: 467, endPoint y: 263, distance: 153.1
click at [467, 263] on div "To navigate, press the arrow keys. To activate drag with keyboard, press Alt + …" at bounding box center [529, 225] width 289 height 298
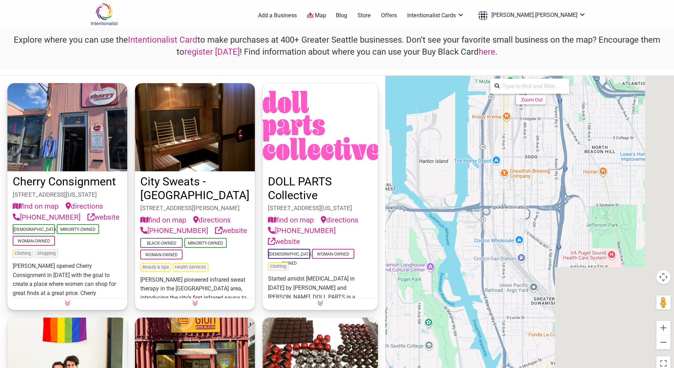
drag, startPoint x: 580, startPoint y: 216, endPoint x: 398, endPoint y: 164, distance: 189.3
click at [398, 164] on div "To navigate, press the arrow keys. To activate drag with keyboard, press Alt + …" at bounding box center [529, 225] width 289 height 298
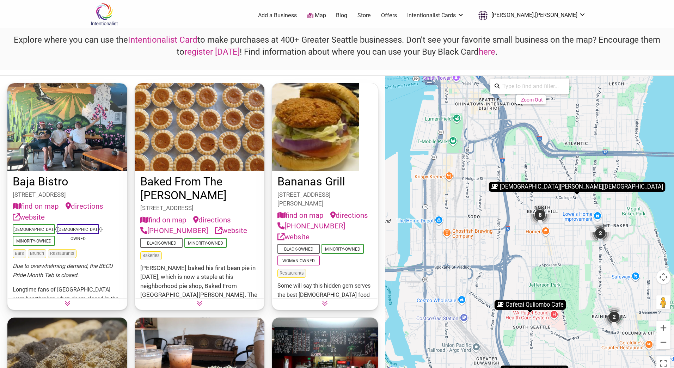
drag, startPoint x: 496, startPoint y: 174, endPoint x: 481, endPoint y: 261, distance: 88.4
click at [481, 261] on div "To navigate, press the arrow keys. To activate drag with keyboard, press Alt + …" at bounding box center [529, 225] width 289 height 298
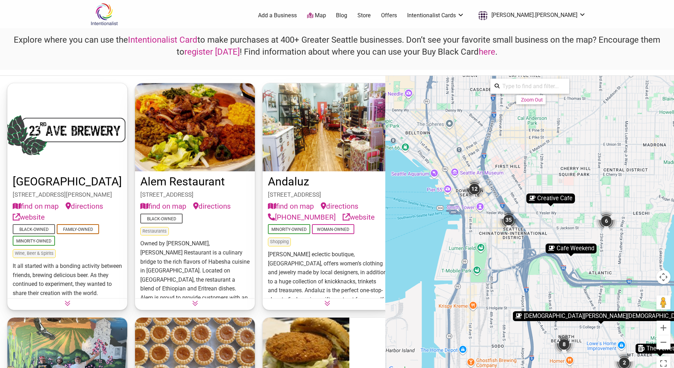
drag, startPoint x: 502, startPoint y: 178, endPoint x: 528, endPoint y: 270, distance: 95.2
click at [528, 270] on div "To navigate, press the arrow keys. To activate drag with keyboard, press Alt + …" at bounding box center [529, 225] width 289 height 298
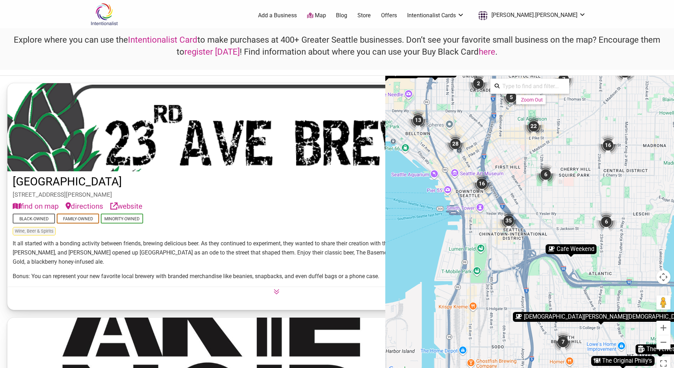
click at [511, 220] on div "35" at bounding box center [508, 220] width 21 height 21
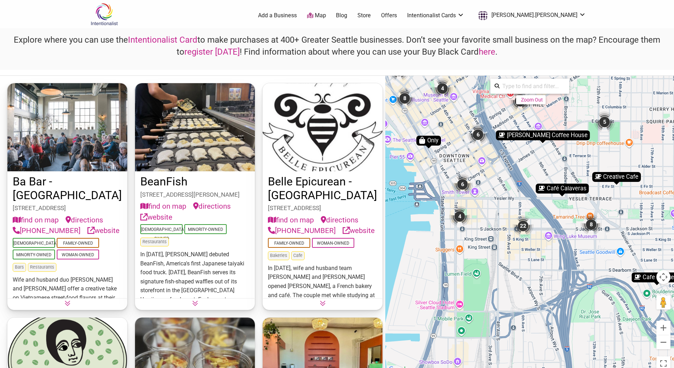
click at [526, 224] on div "22" at bounding box center [523, 225] width 21 height 21
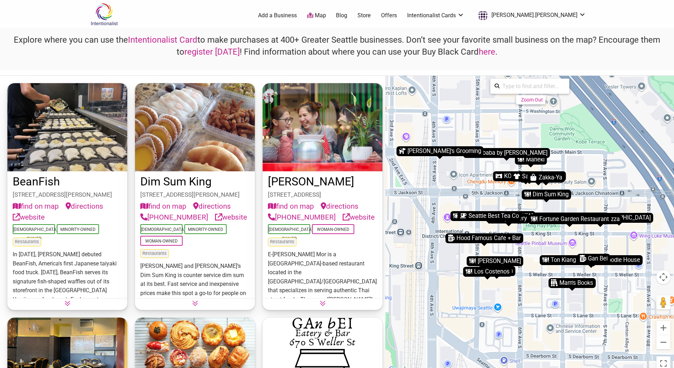
click at [492, 151] on div "Onibaba by Tsukushinbo" at bounding box center [506, 153] width 87 height 10
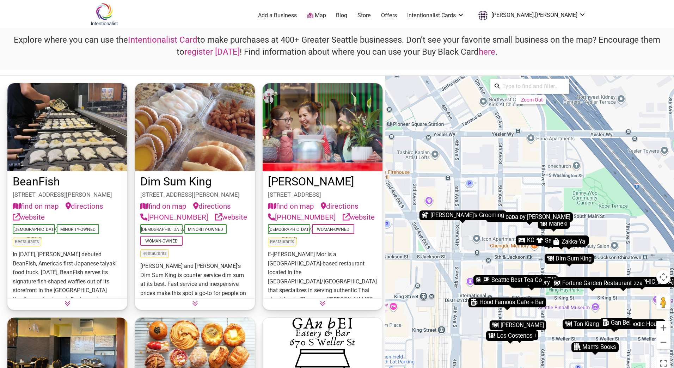
click at [192, 303] on icon at bounding box center [195, 303] width 6 height 6
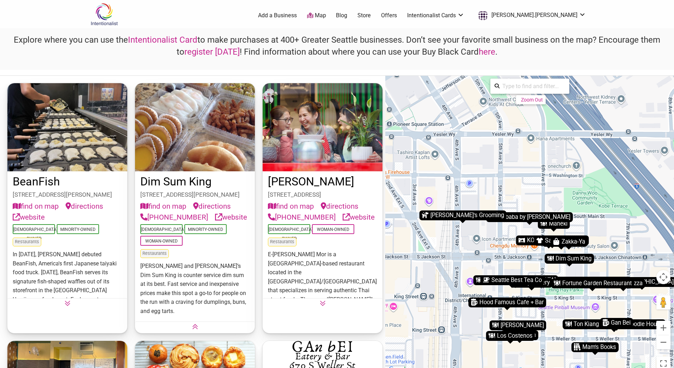
click at [225, 214] on link "website" at bounding box center [231, 217] width 32 height 11
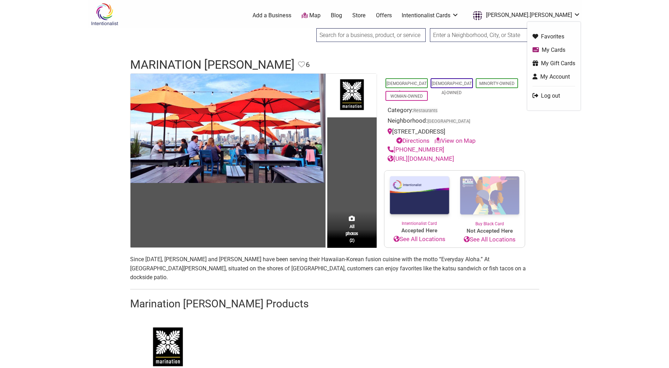
click at [552, 12] on link "[PERSON_NAME].[PERSON_NAME]" at bounding box center [524, 15] width 111 height 13
click at [550, 49] on link "My Cards" at bounding box center [553, 50] width 43 height 8
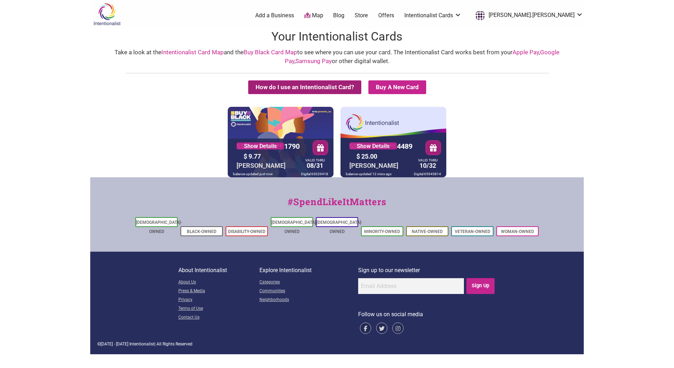
click at [271, 84] on button "How do I use an Intentionalist Card?" at bounding box center [304, 87] width 113 height 14
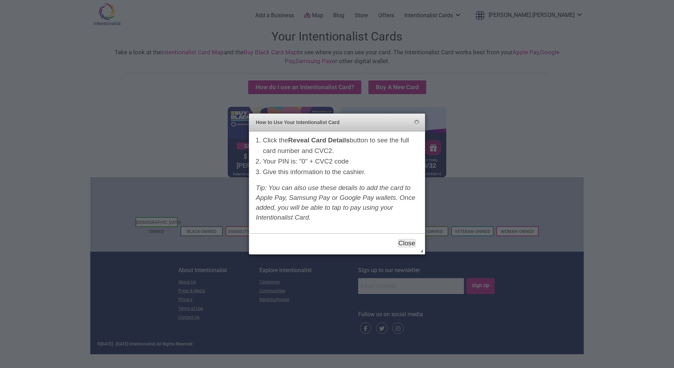
click at [410, 243] on button "Close" at bounding box center [407, 243] width 18 height 8
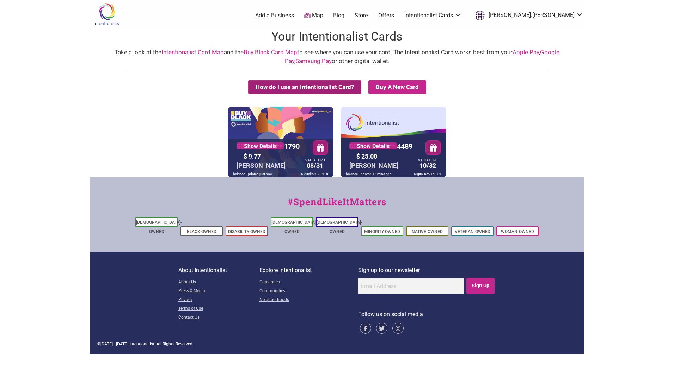
click at [308, 85] on button "How do I use an Intentionalist Card?" at bounding box center [304, 87] width 113 height 14
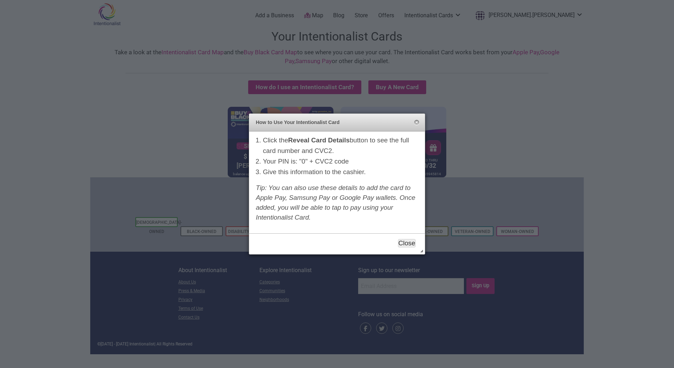
click at [409, 241] on button "Close" at bounding box center [407, 243] width 18 height 8
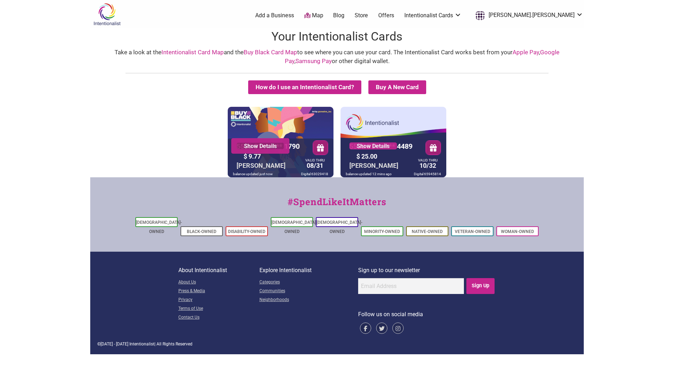
click at [273, 144] on link "Show Details" at bounding box center [261, 145] width 48 height 7
click at [367, 148] on link "Show Details" at bounding box center [373, 145] width 48 height 7
